Goal: Register for event/course

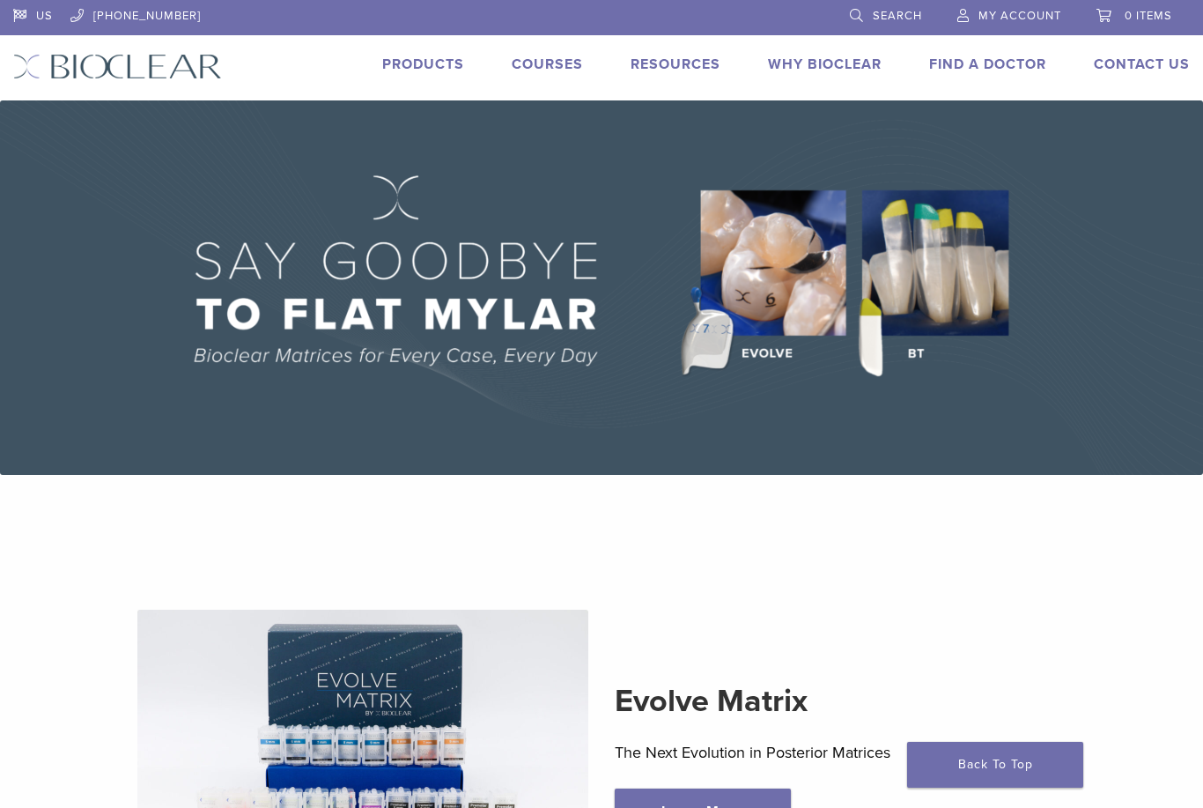
click at [534, 66] on link "Courses" at bounding box center [547, 64] width 71 height 18
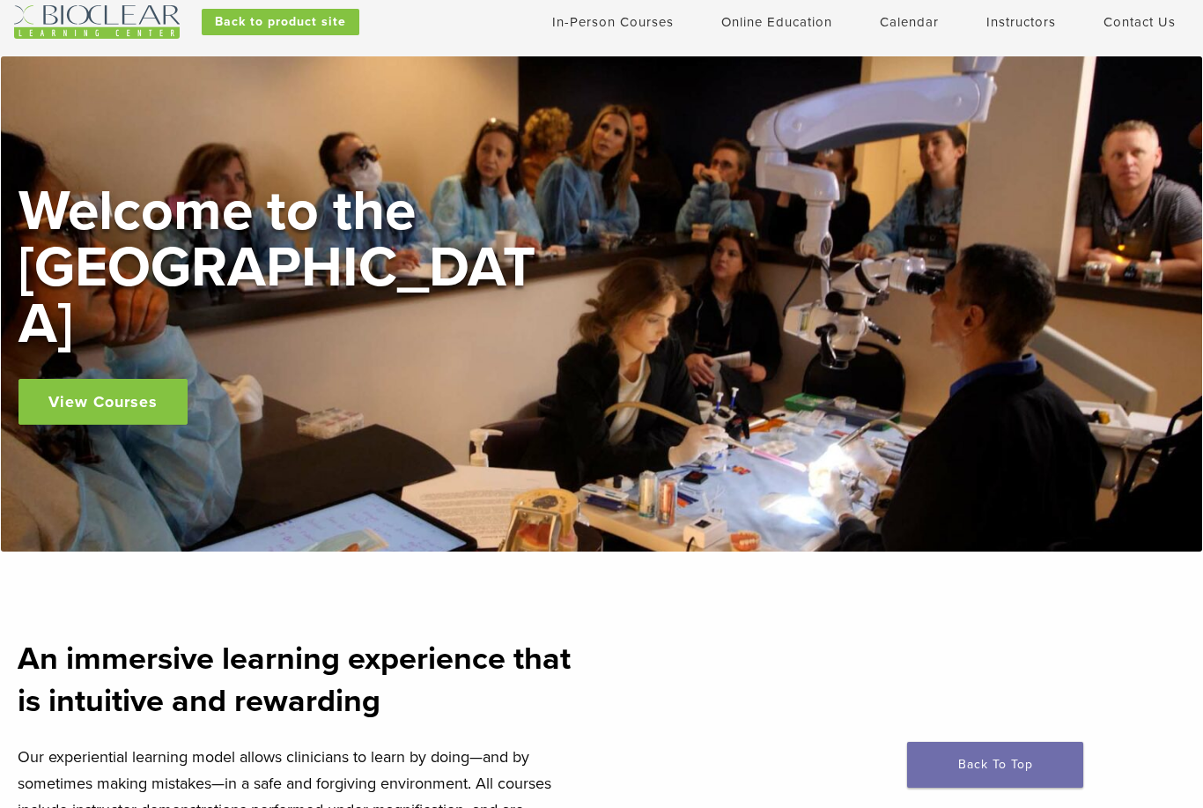
scroll to position [52, 0]
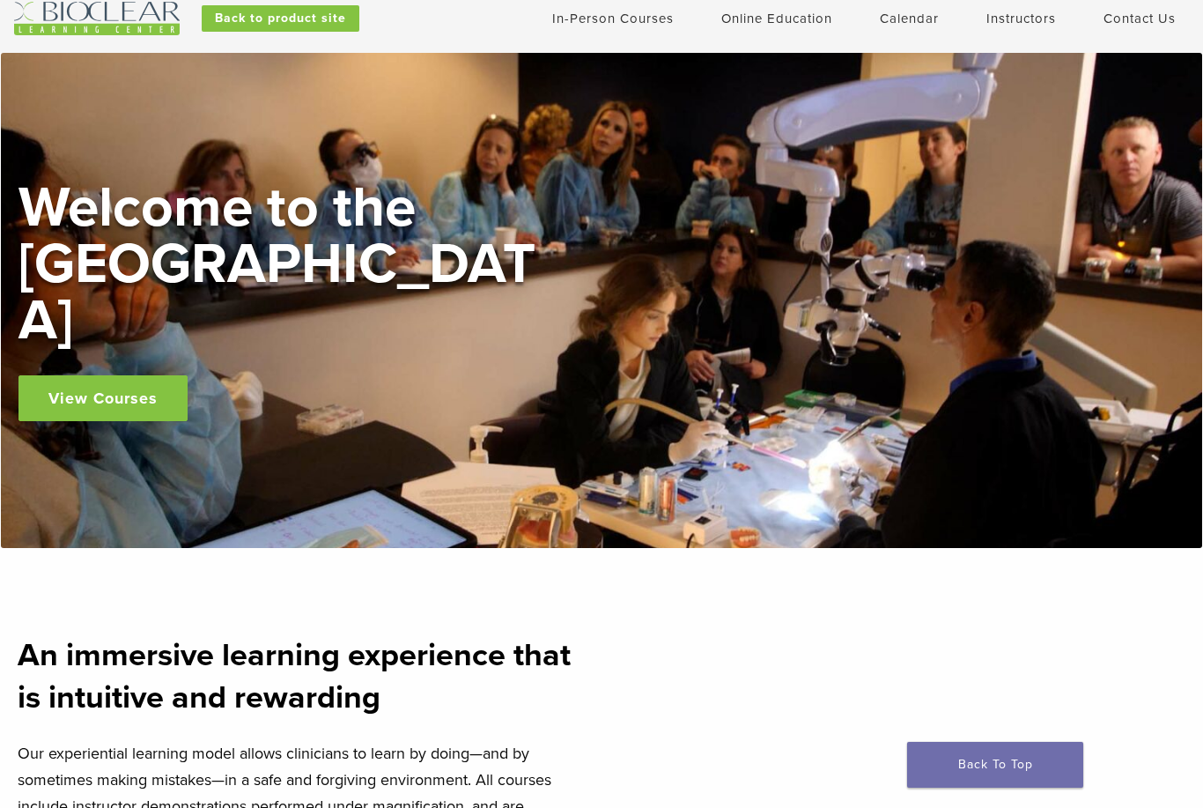
click at [623, 15] on link "In-Person Courses" at bounding box center [613, 19] width 122 height 16
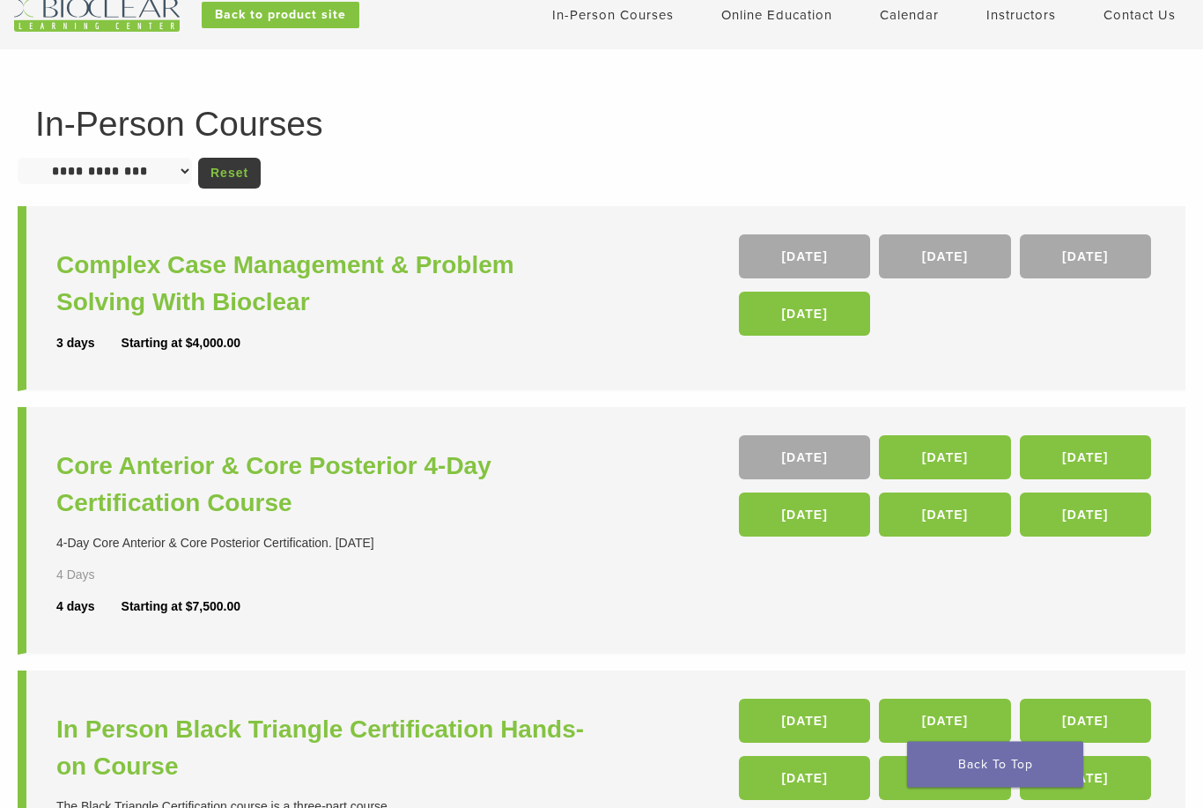
scroll to position [57, 0]
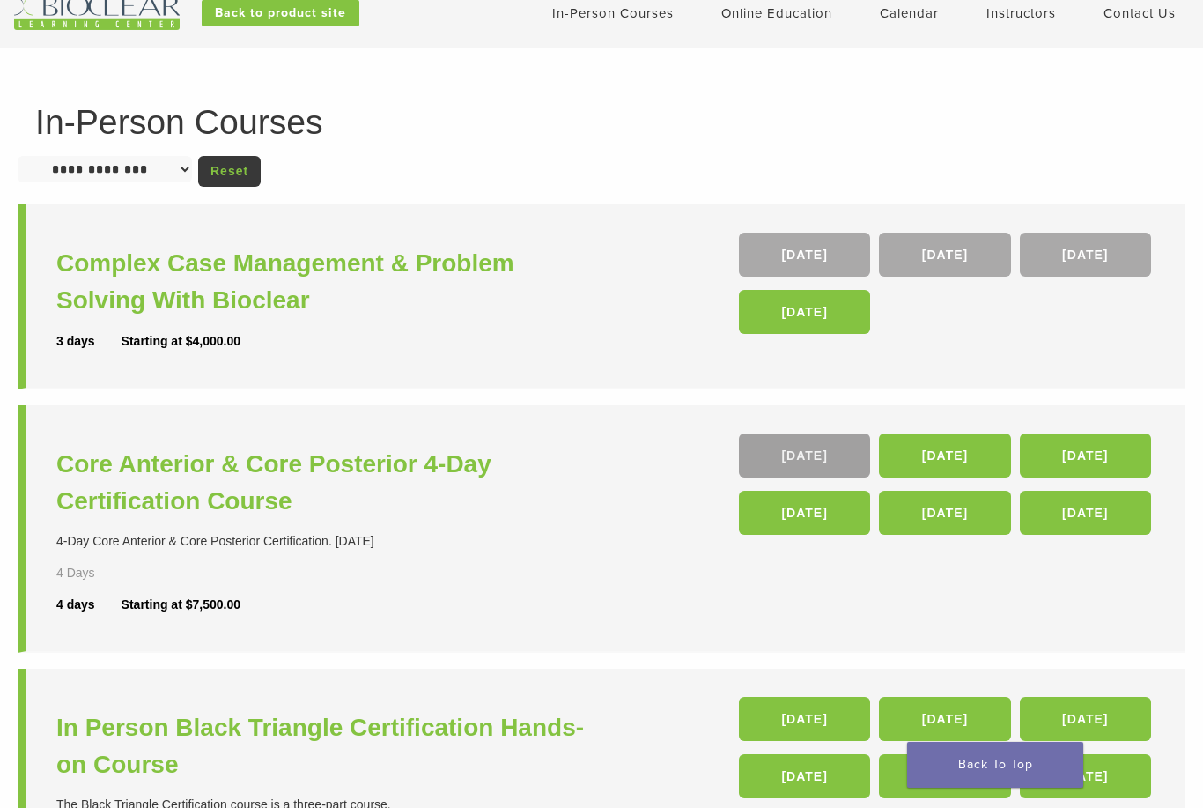
click at [833, 456] on link "[DATE]" at bounding box center [804, 455] width 131 height 44
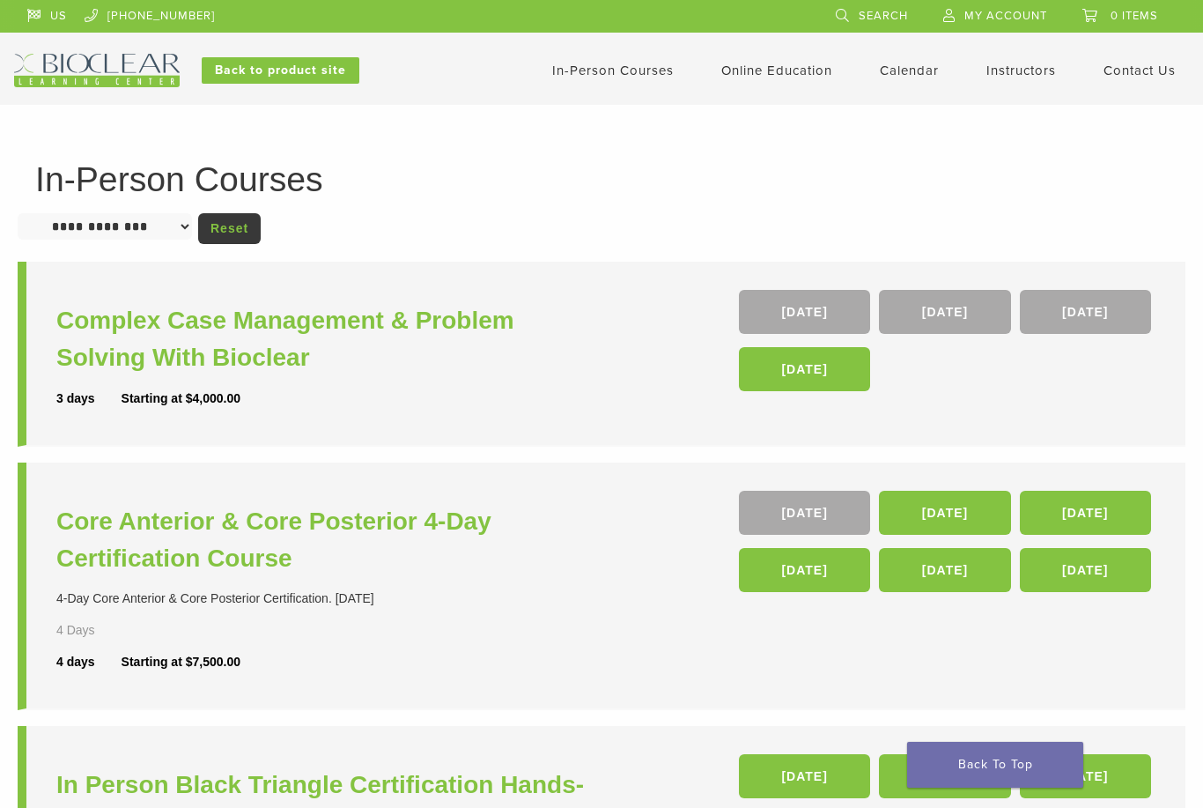
scroll to position [114, 0]
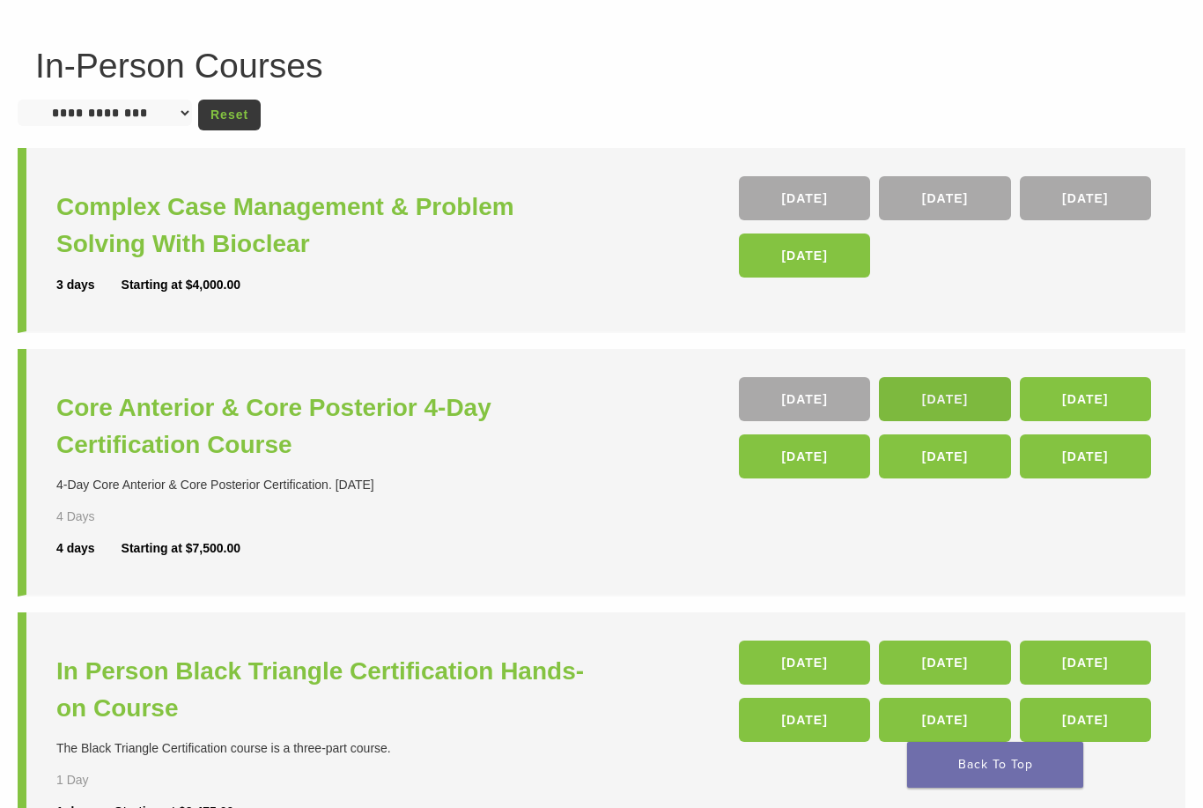
click at [960, 399] on link "[DATE]" at bounding box center [944, 399] width 131 height 44
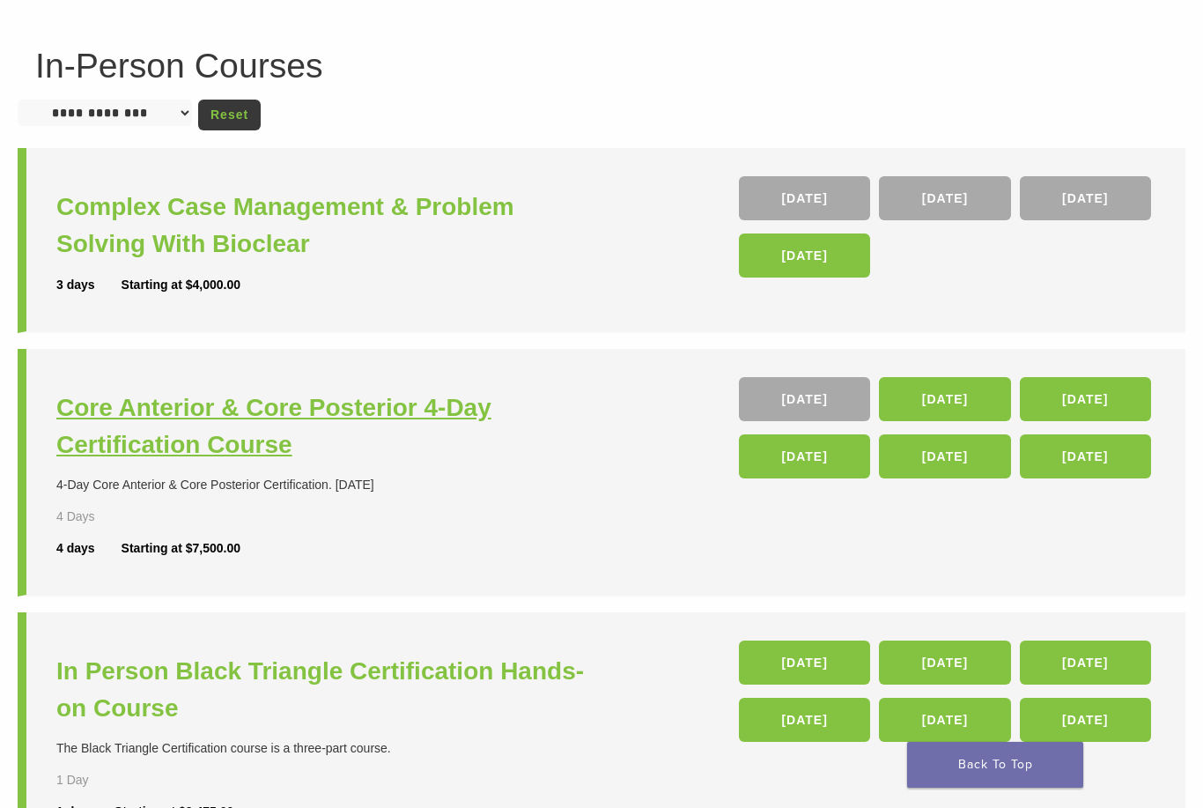
click at [125, 437] on h3 "Core Anterior & Core Posterior 4-Day Certification Course" at bounding box center [330, 426] width 549 height 74
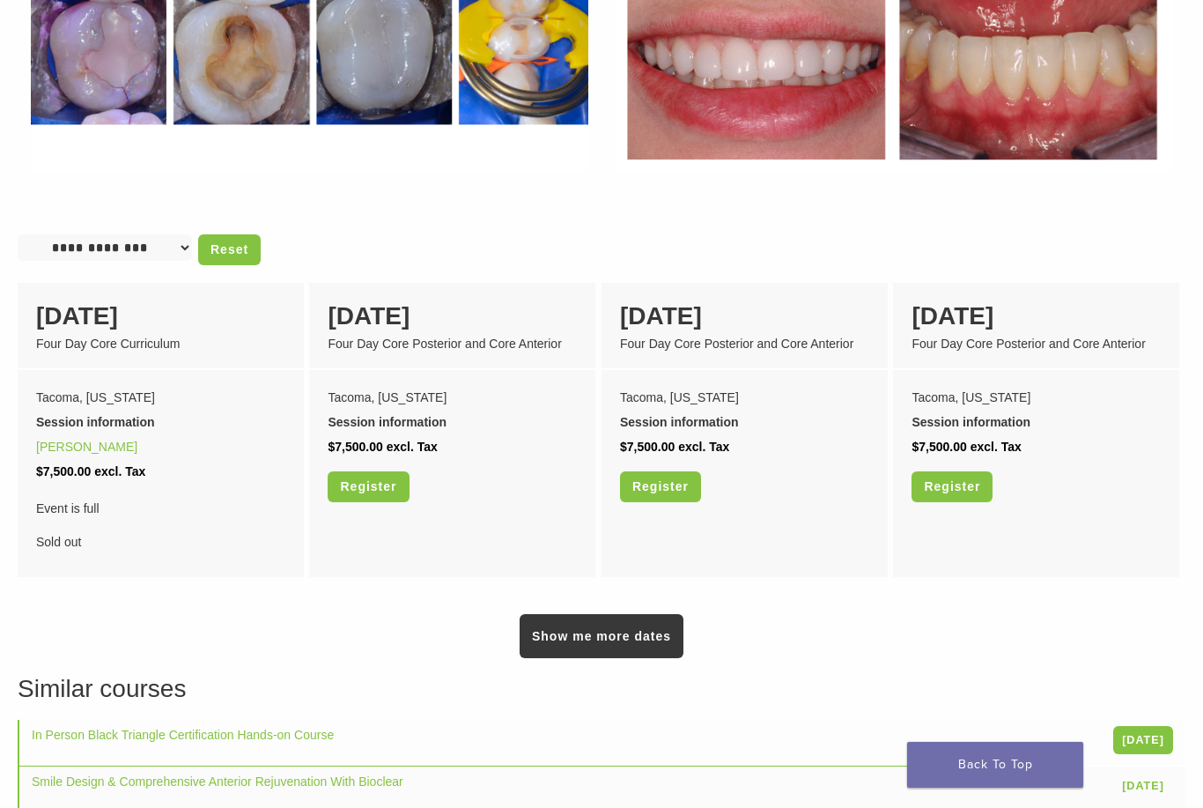
scroll to position [1320, 0]
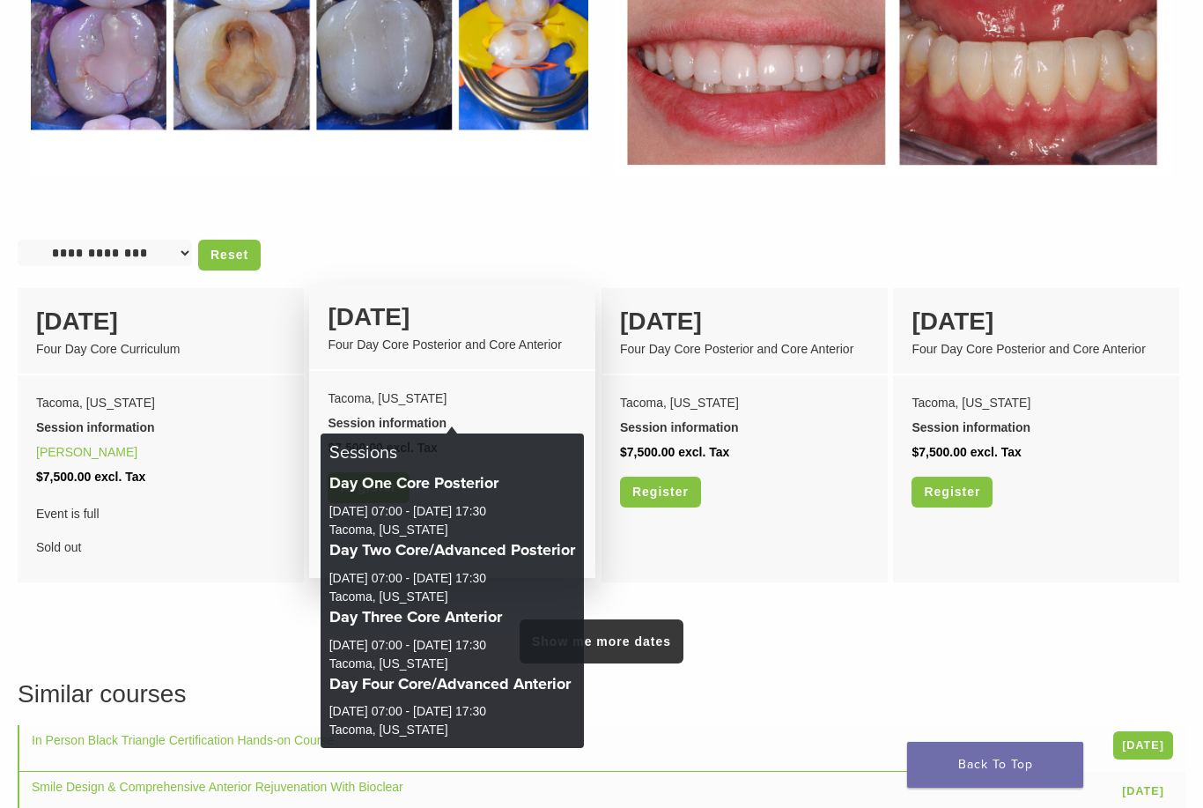
click at [443, 425] on div "Session information" at bounding box center [452, 422] width 249 height 25
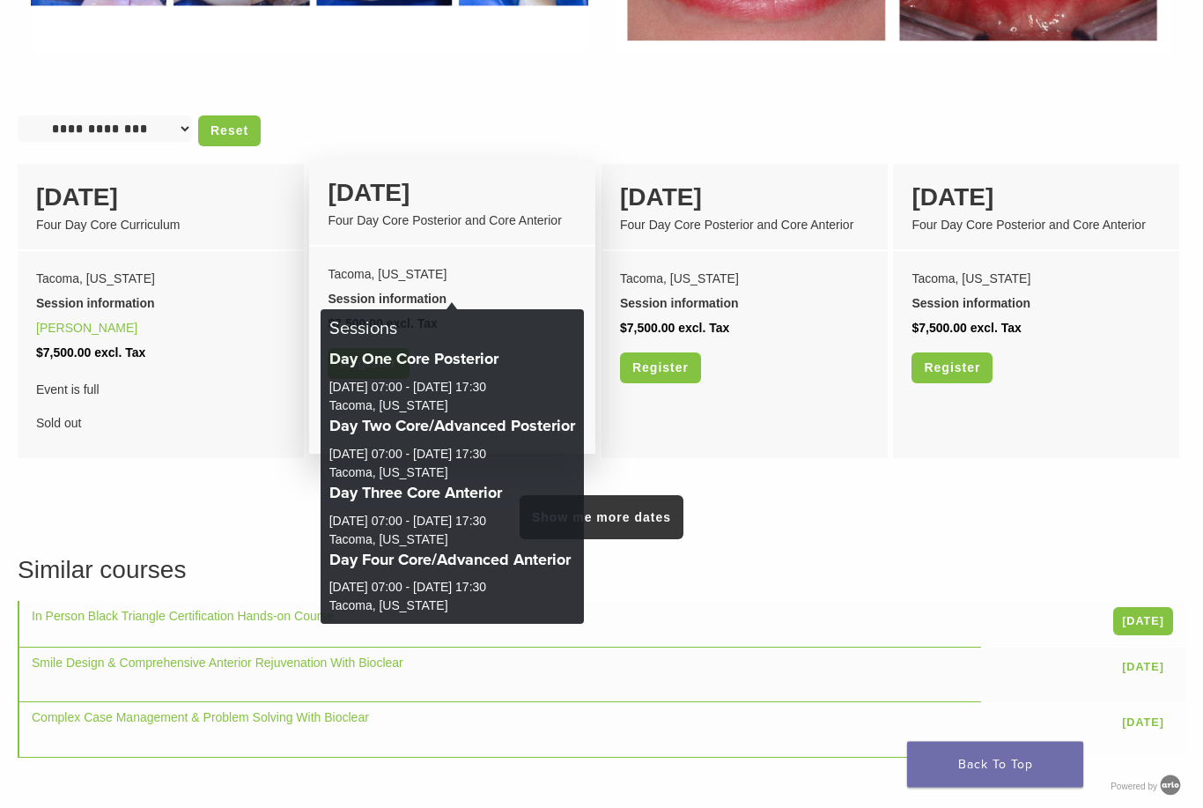
scroll to position [1444, 0]
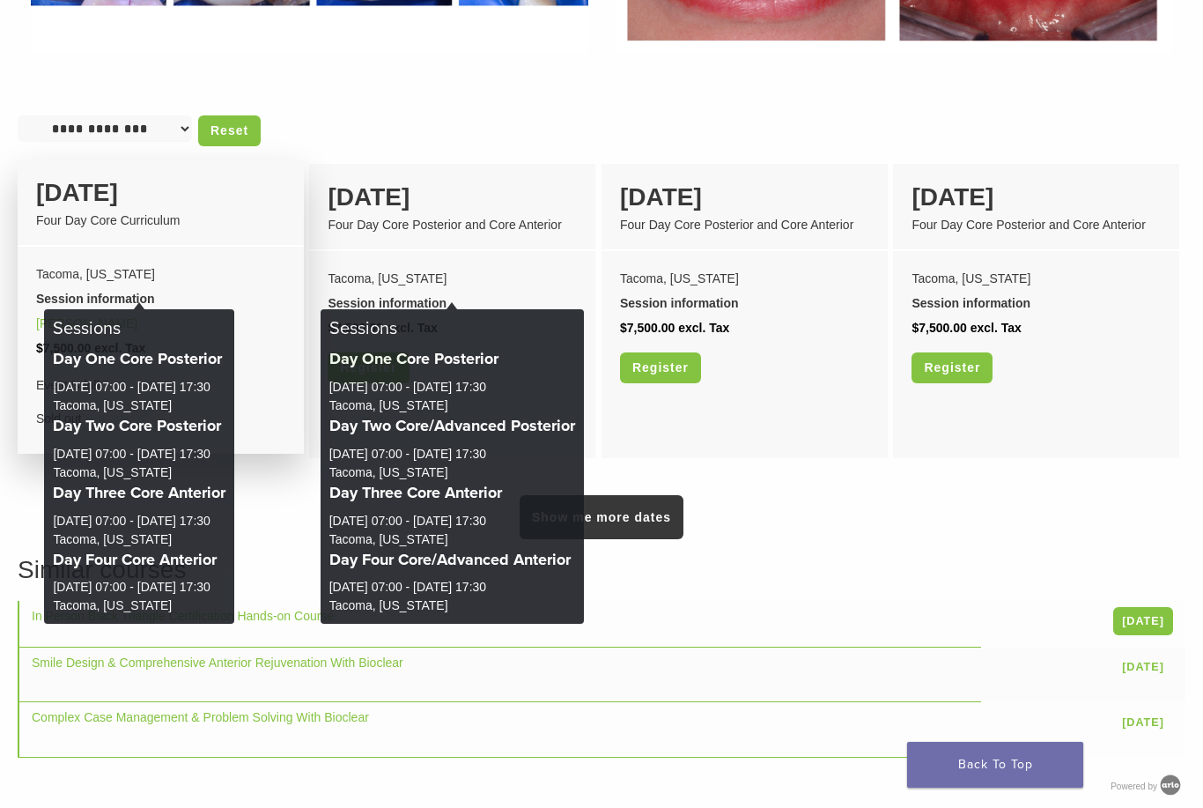
click at [151, 296] on div "Session information" at bounding box center [160, 298] width 249 height 25
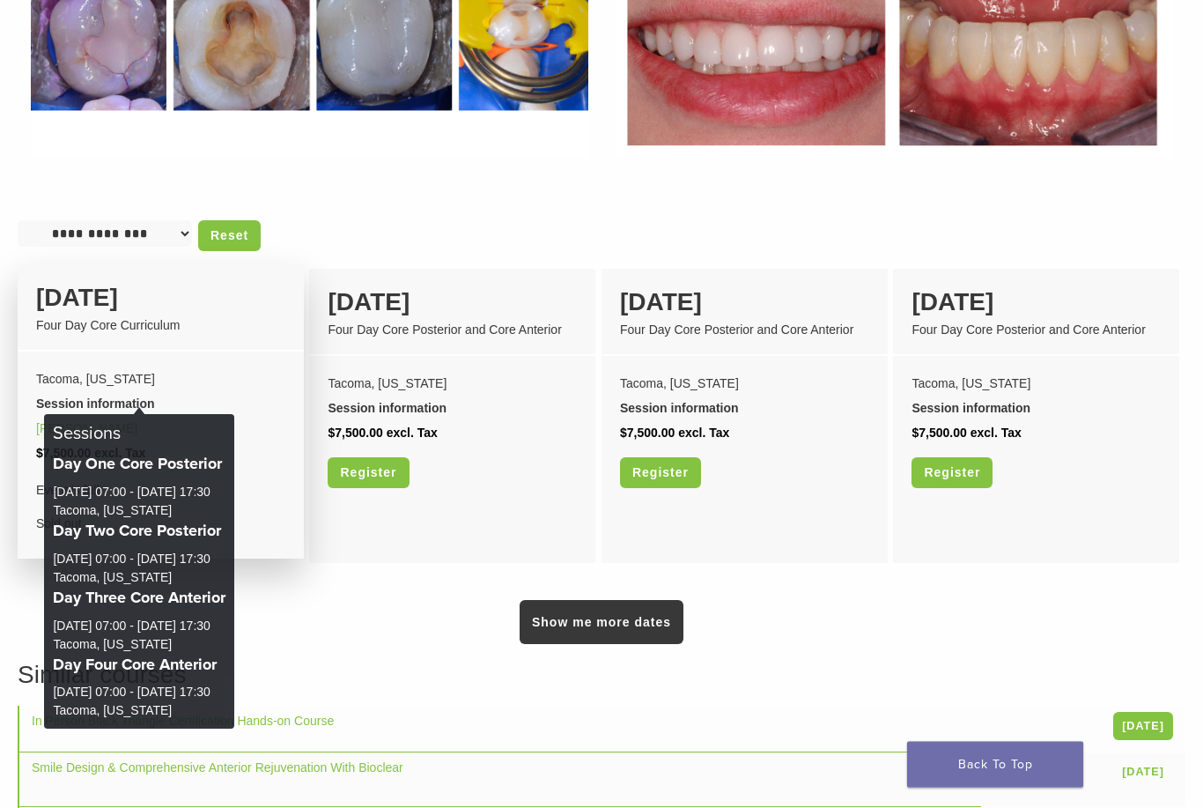
scroll to position [1322, 0]
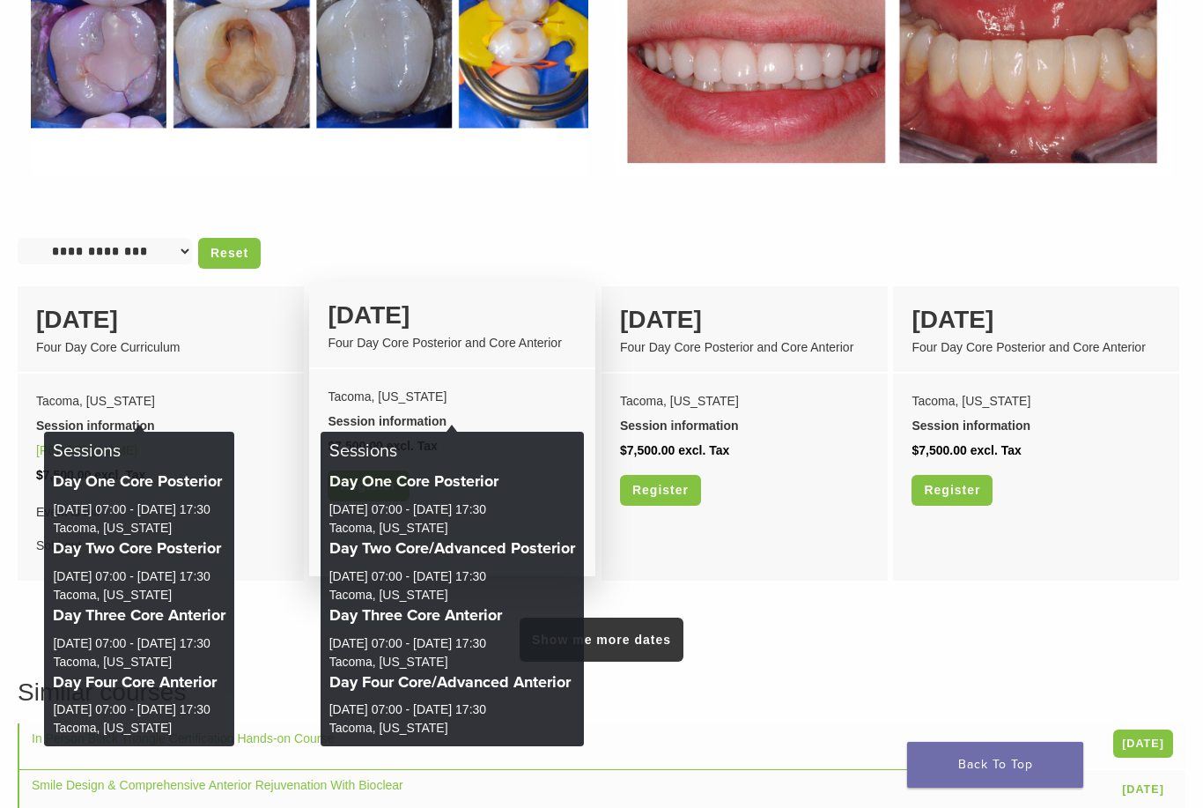
click at [416, 421] on div "Session information" at bounding box center [452, 421] width 249 height 25
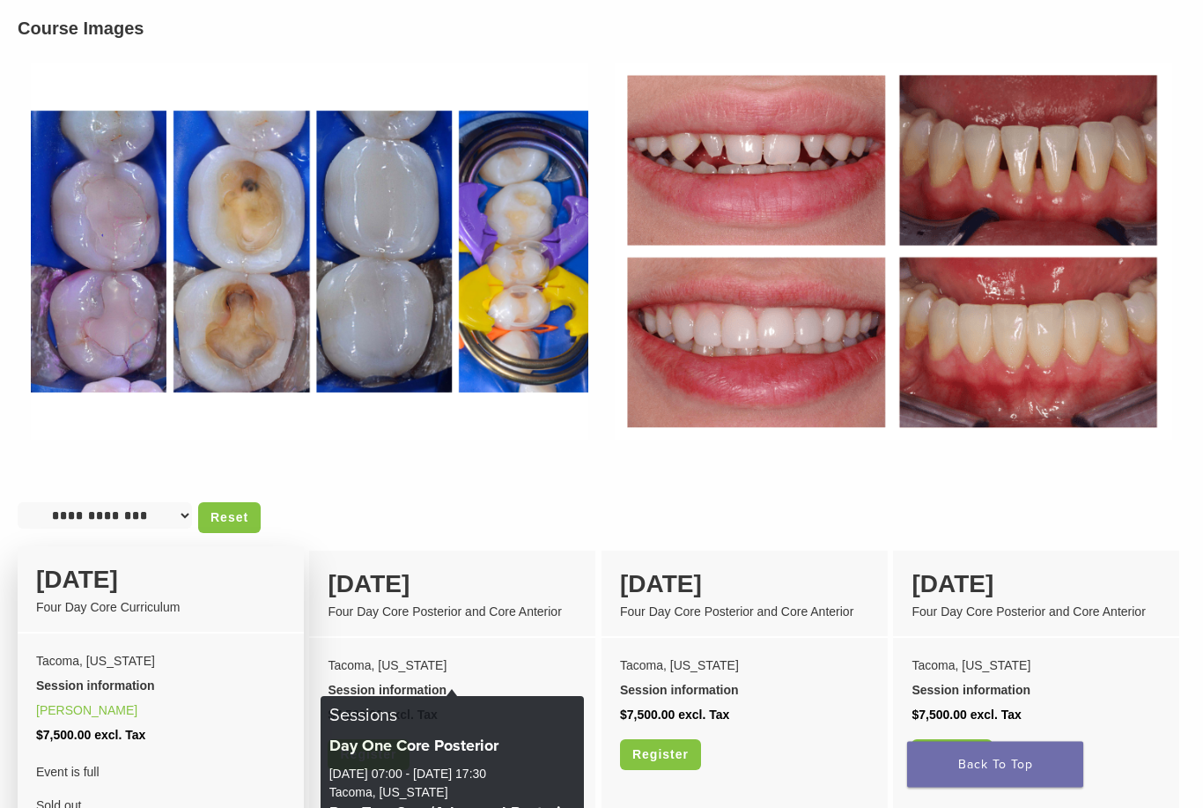
scroll to position [1058, 0]
click at [135, 684] on div "Session information" at bounding box center [160, 685] width 249 height 25
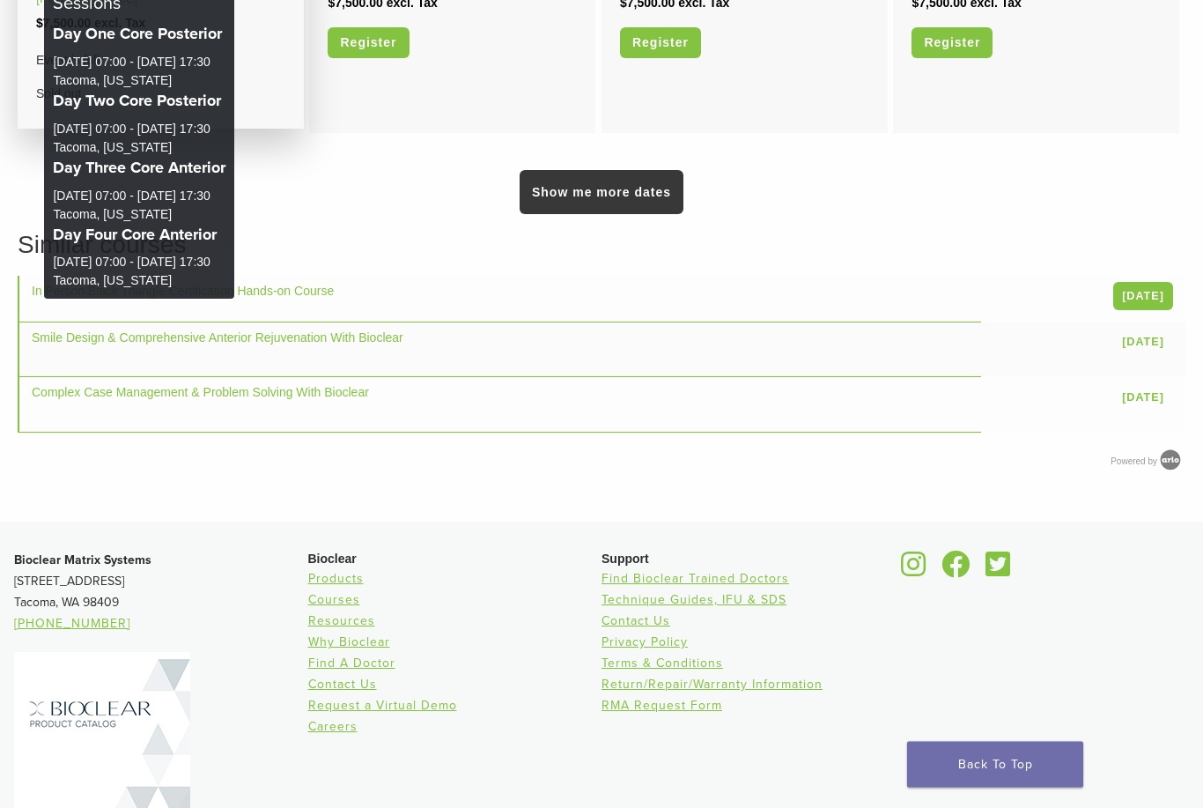
scroll to position [1841, 0]
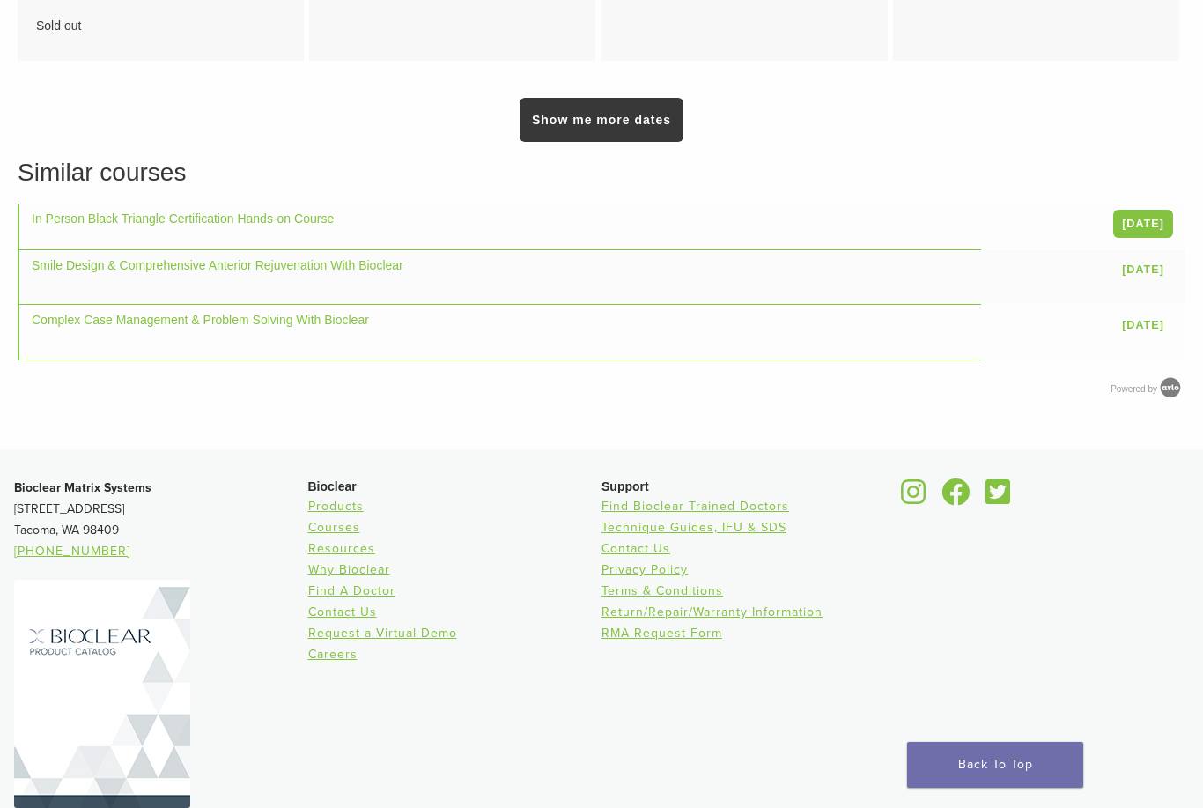
drag, startPoint x: 17, startPoint y: 499, endPoint x: 125, endPoint y: 527, distance: 111.7
click at [125, 527] on p "Bioclear Matrix Systems 3901 South Fife Street, Suite 100 Tacoma, WA 98409 1.85…" at bounding box center [161, 519] width 294 height 85
click at [125, 526] on p "Bioclear Matrix Systems 3901 South Fife Street, Suite 100 Tacoma, WA 98409 1.85…" at bounding box center [161, 519] width 294 height 85
drag, startPoint x: 17, startPoint y: 499, endPoint x: 123, endPoint y: 523, distance: 109.2
click at [123, 523] on p "Bioclear Matrix Systems 3901 South Fife Street, Suite 100 Tacoma, WA 98409 1.85…" at bounding box center [161, 519] width 294 height 85
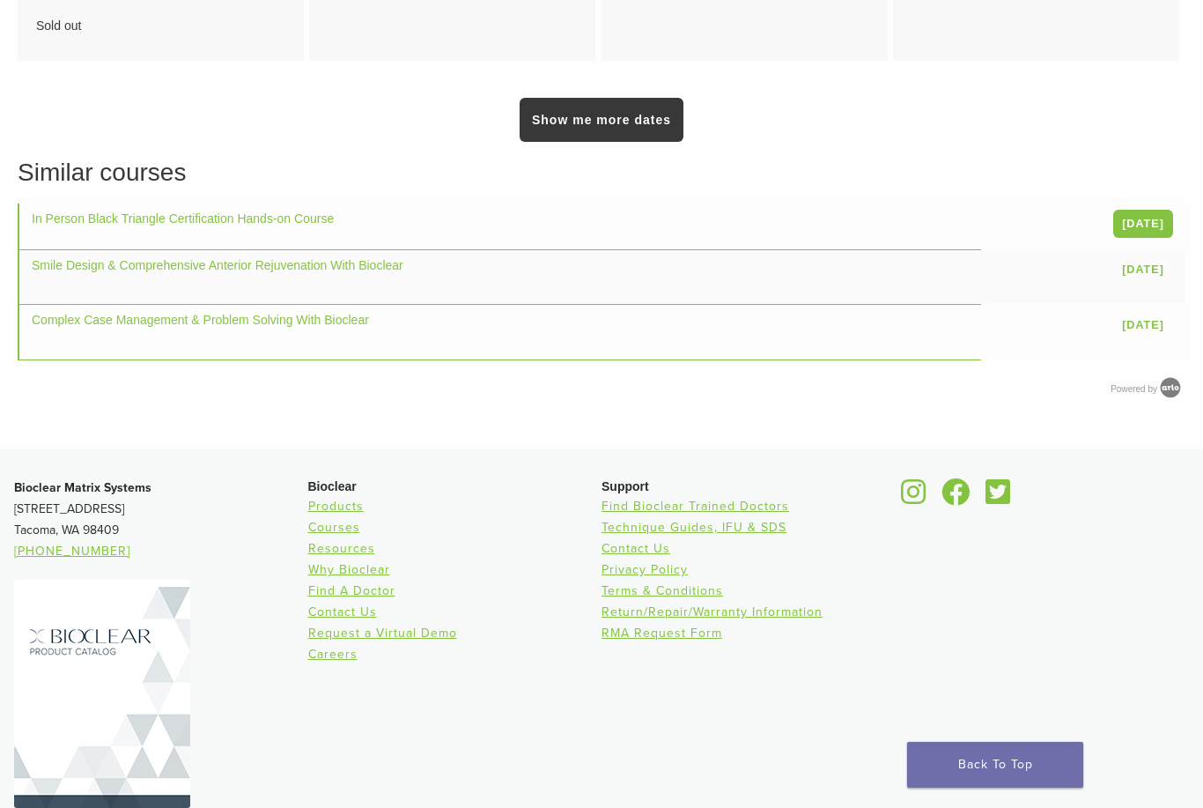
click at [123, 523] on p "Bioclear Matrix Systems 3901 South Fife Street, Suite 100 Tacoma, WA 98409 1.85…" at bounding box center [161, 519] width 294 height 85
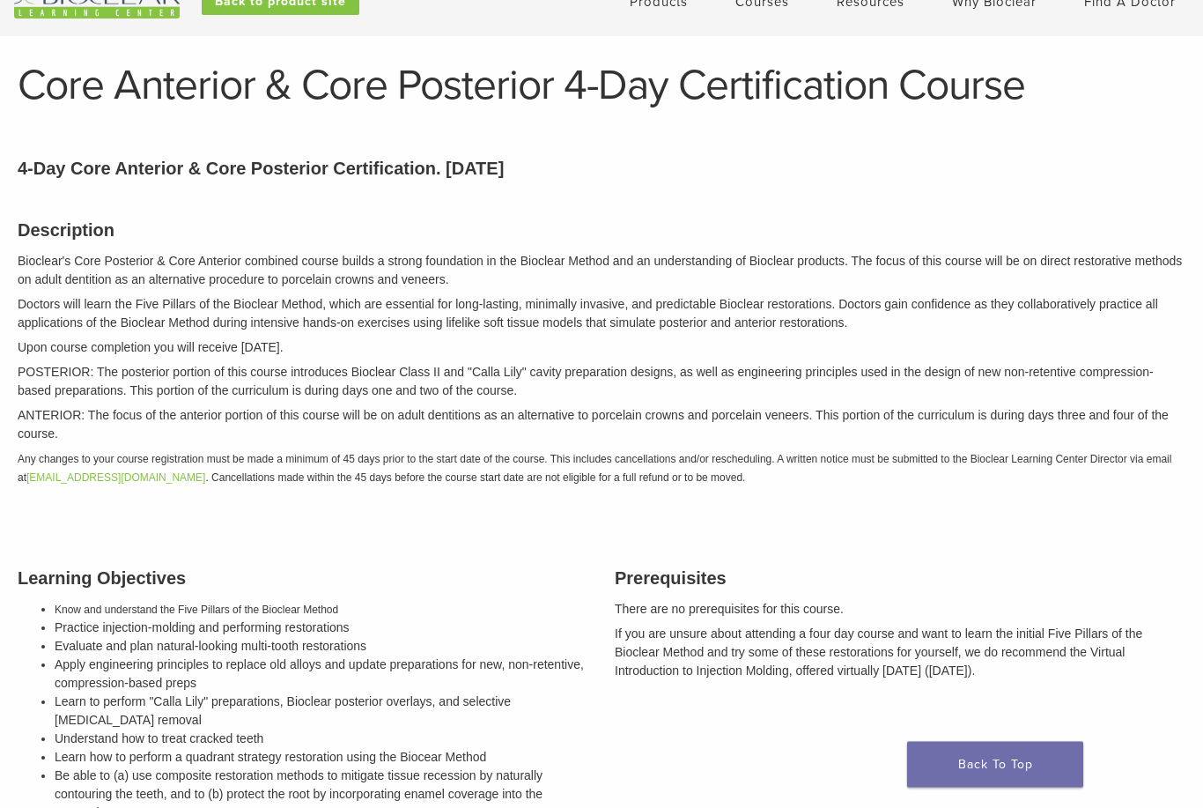
scroll to position [0, 0]
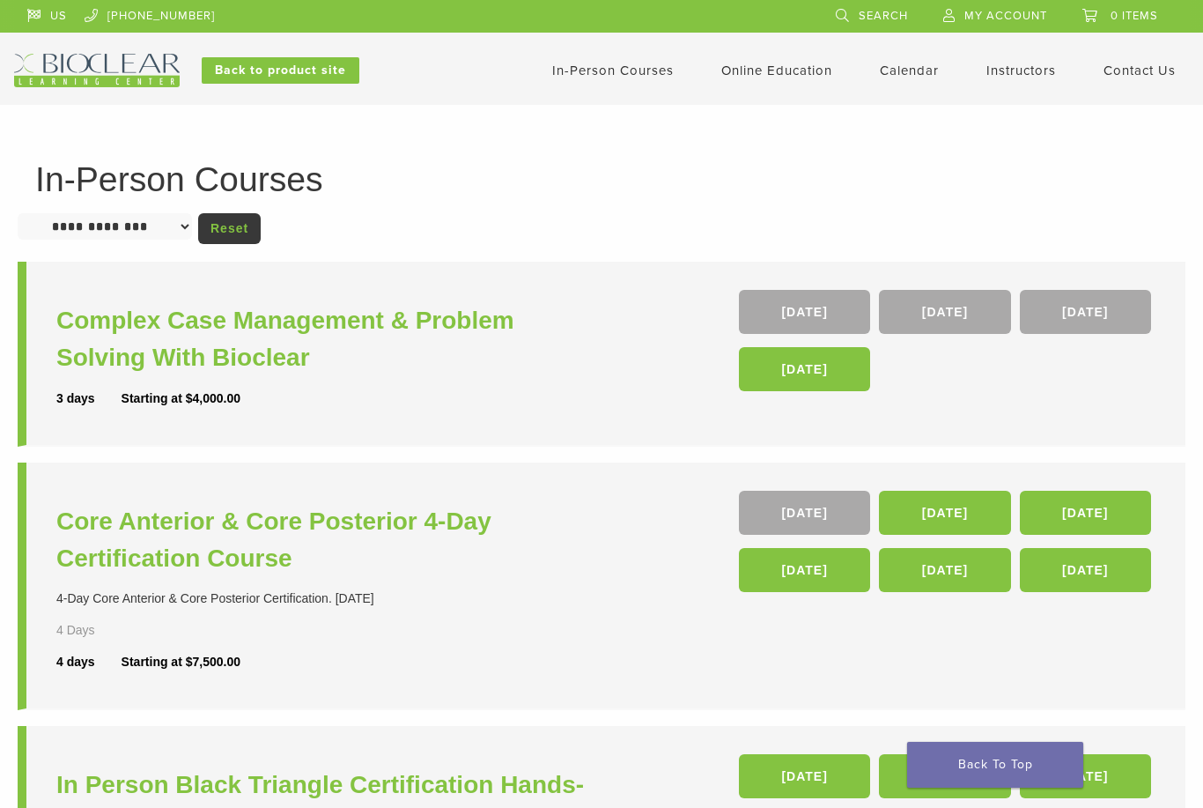
scroll to position [114, 0]
